Goal: Find specific page/section: Find specific page/section

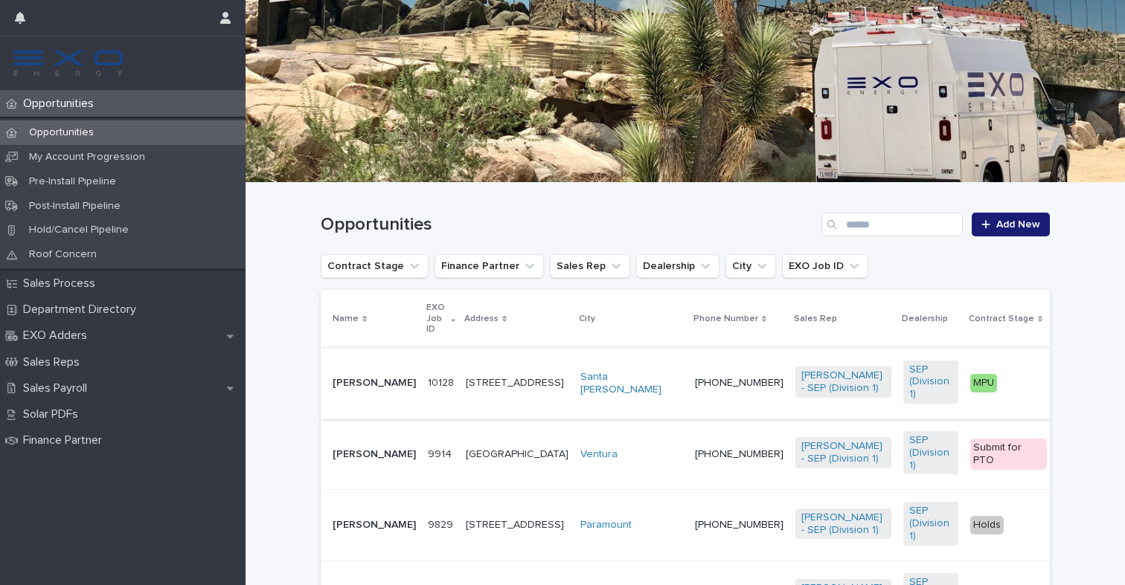
scroll to position [132, 0]
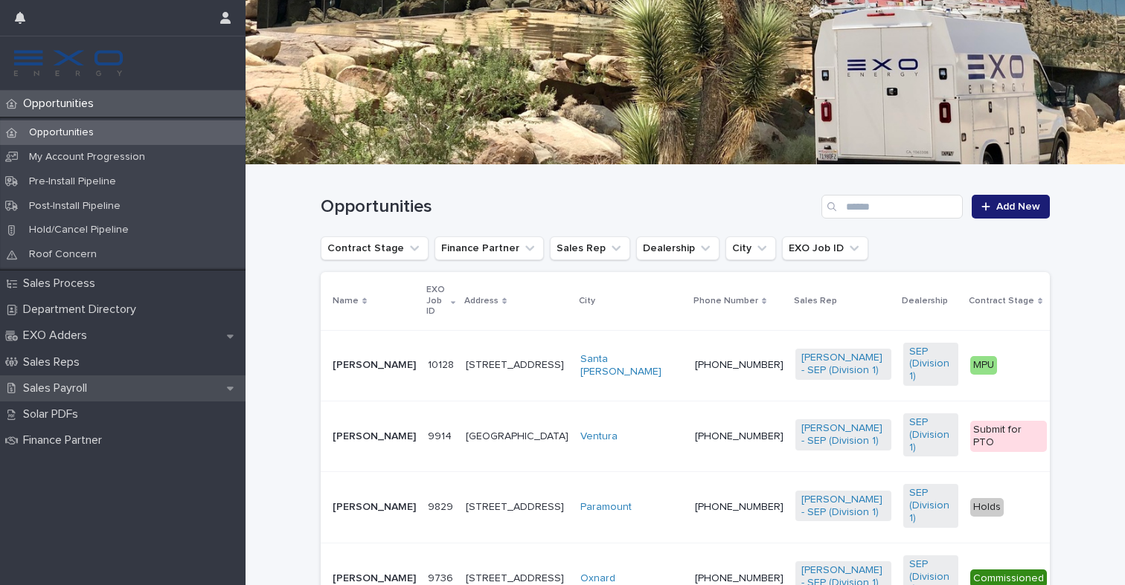
click at [80, 383] on p "Sales Payroll" at bounding box center [58, 389] width 82 height 14
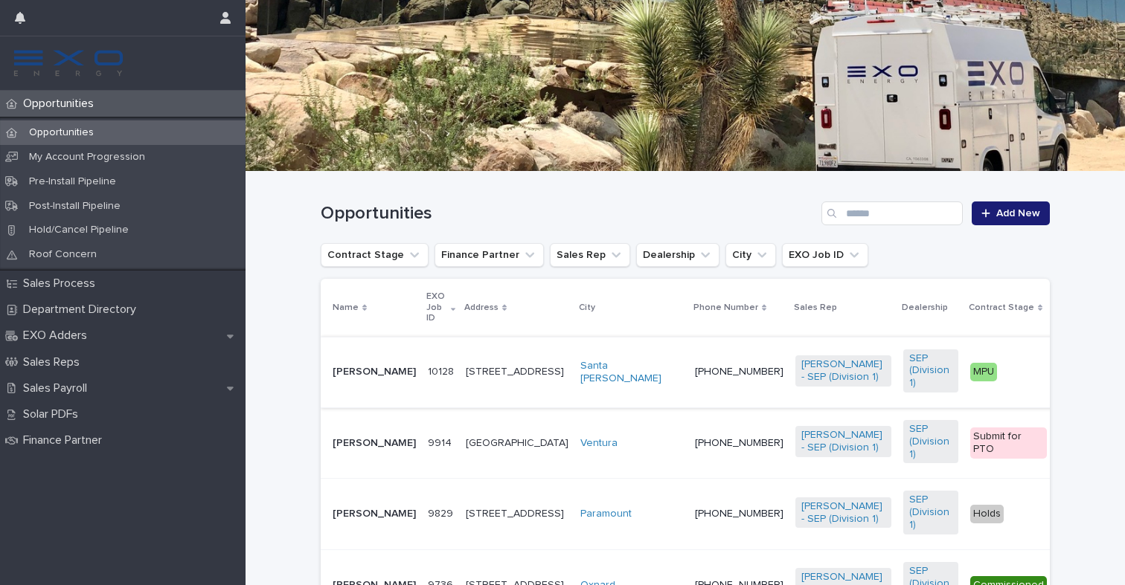
scroll to position [206, 0]
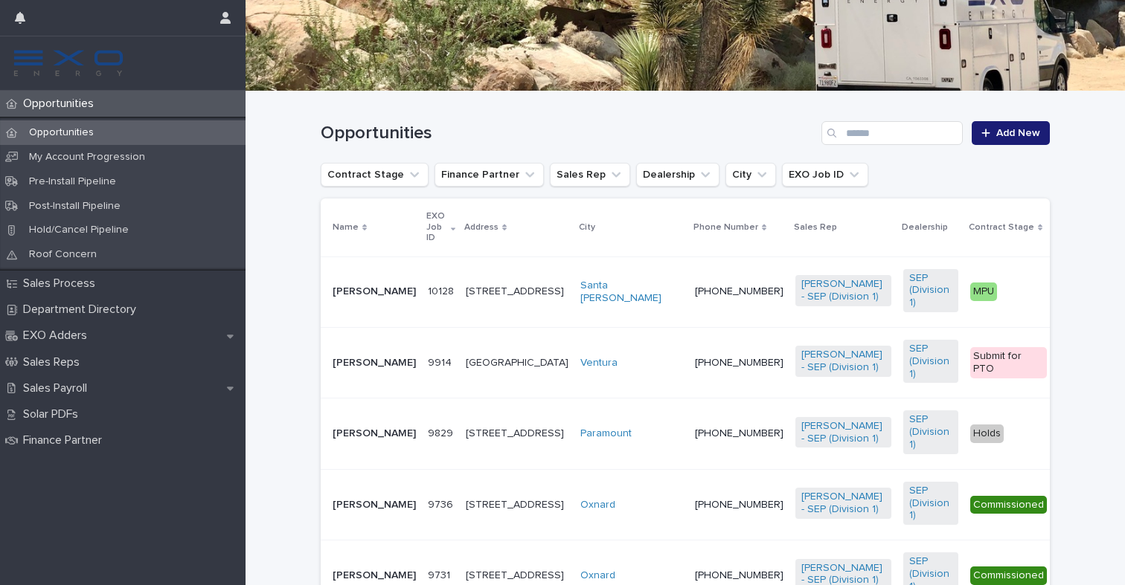
click at [359, 370] on p "[PERSON_NAME]" at bounding box center [373, 363] width 83 height 13
